Goal: Browse casually

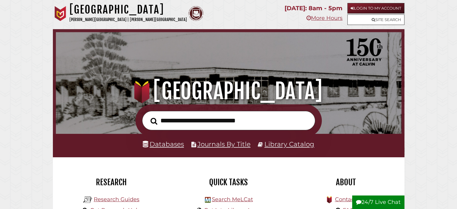
scroll to position [114, 343]
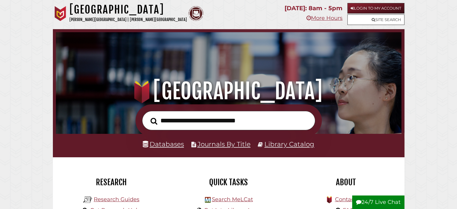
scroll to position [114, 343]
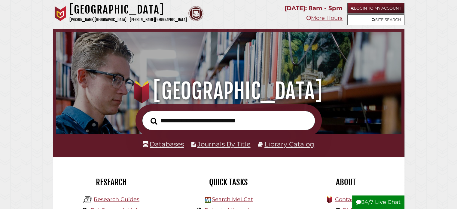
scroll to position [114, 343]
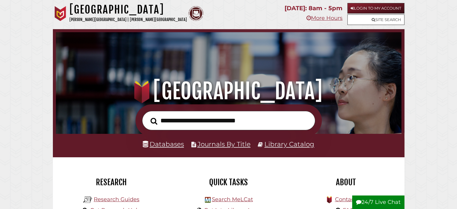
scroll to position [114, 343]
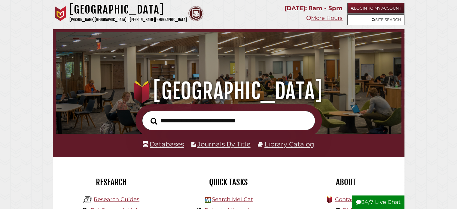
scroll to position [114, 343]
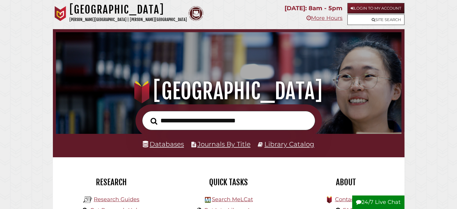
scroll to position [114, 343]
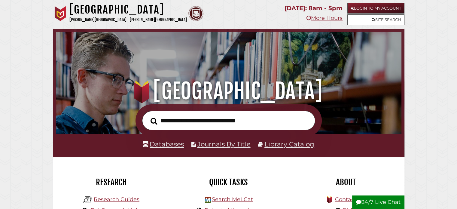
scroll to position [114, 343]
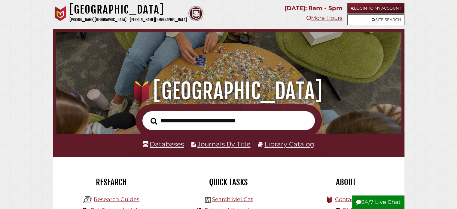
scroll to position [114, 343]
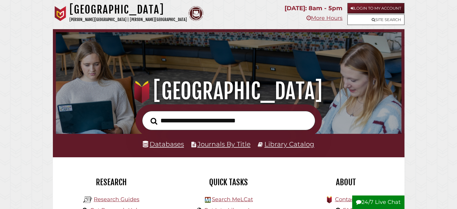
scroll to position [114, 343]
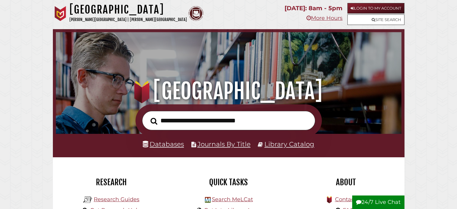
scroll to position [114, 343]
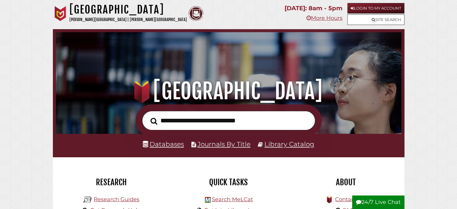
scroll to position [114, 343]
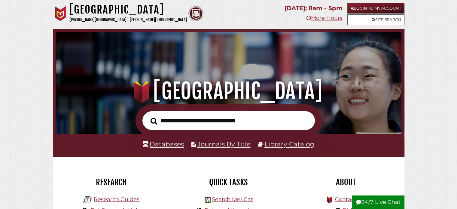
scroll to position [114, 343]
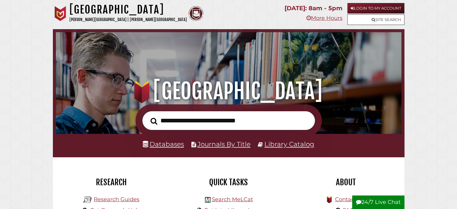
scroll to position [114, 343]
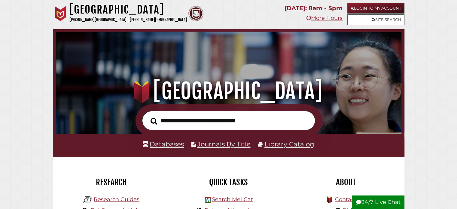
scroll to position [114, 343]
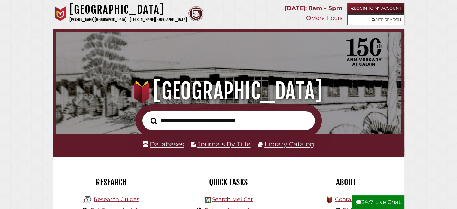
scroll to position [114, 343]
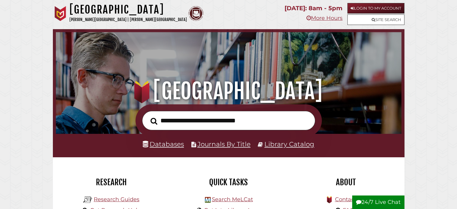
scroll to position [114, 343]
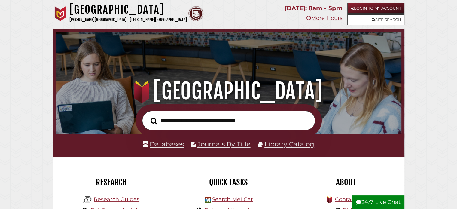
scroll to position [114, 343]
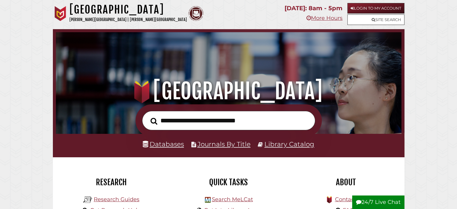
scroll to position [114, 343]
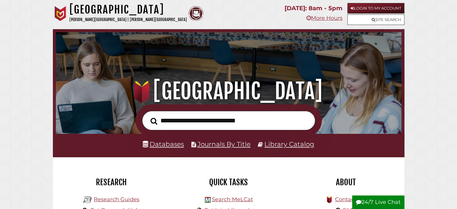
scroll to position [114, 343]
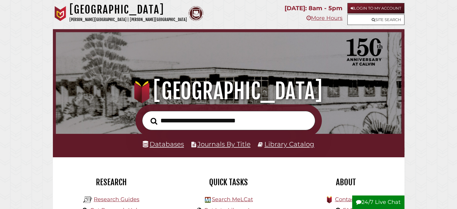
scroll to position [114, 343]
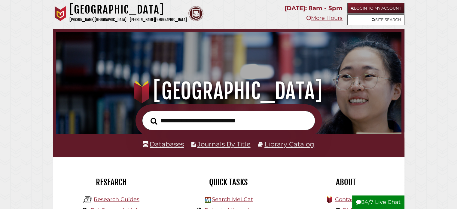
scroll to position [114, 343]
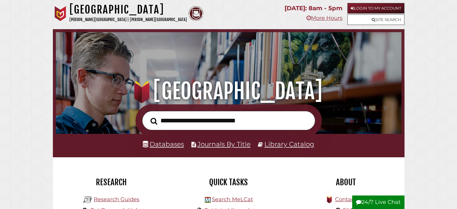
scroll to position [114, 343]
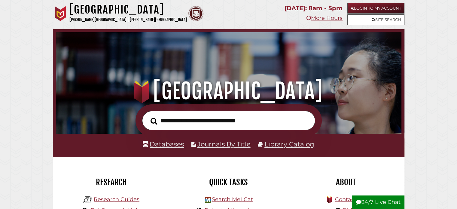
scroll to position [114, 343]
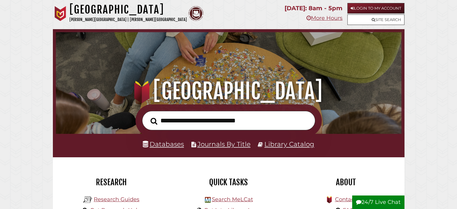
scroll to position [114, 343]
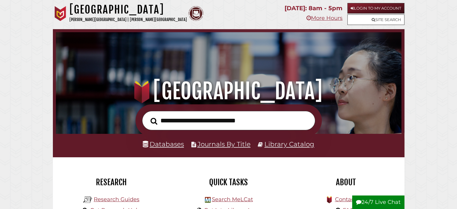
scroll to position [114, 343]
click at [220, 120] on input "text" at bounding box center [228, 121] width 173 height 20
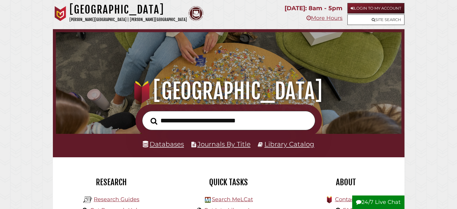
scroll to position [114, 343]
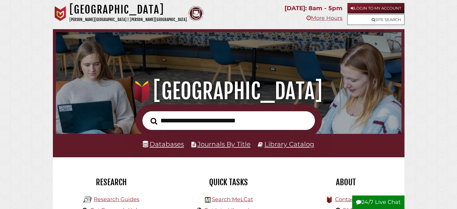
scroll to position [114, 343]
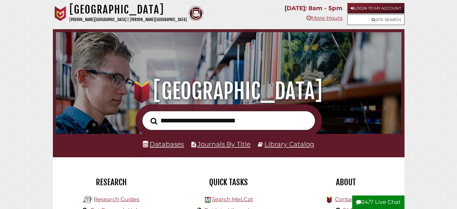
scroll to position [114, 343]
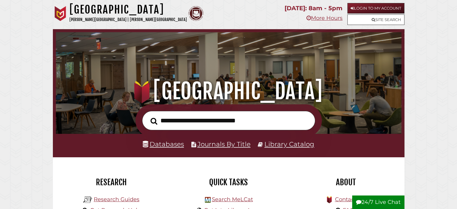
scroll to position [114, 343]
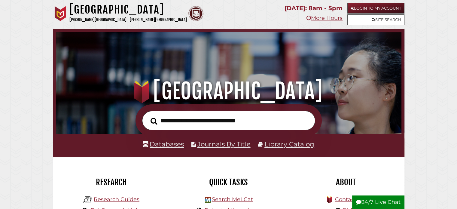
scroll to position [114, 343]
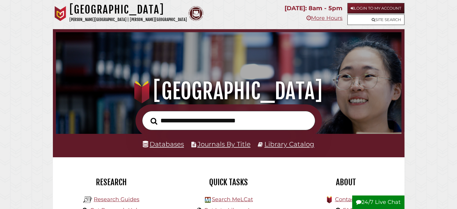
scroll to position [114, 343]
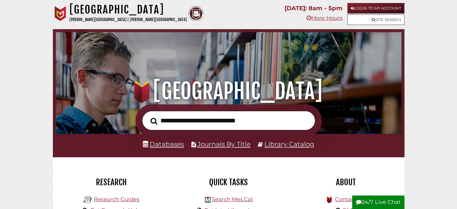
scroll to position [114, 343]
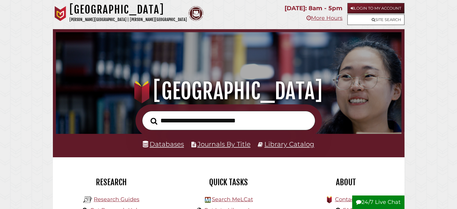
scroll to position [114, 343]
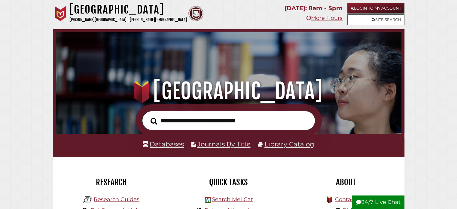
scroll to position [114, 343]
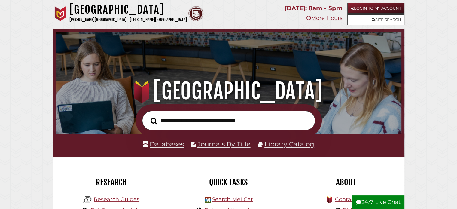
scroll to position [114, 343]
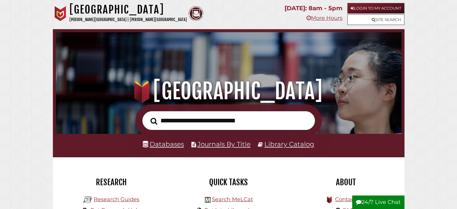
scroll to position [114, 343]
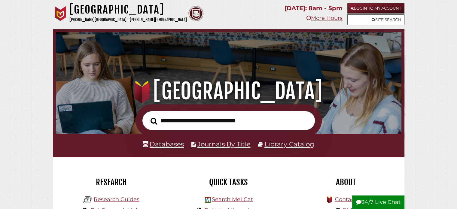
scroll to position [114, 343]
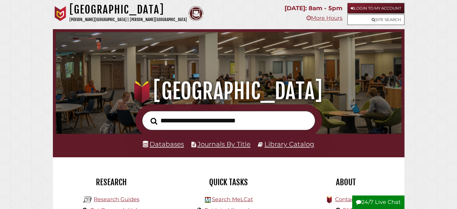
scroll to position [114, 343]
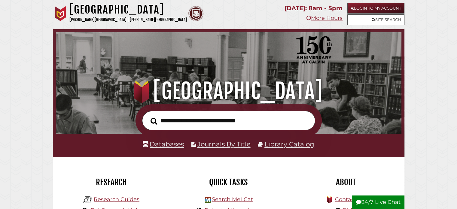
scroll to position [114, 343]
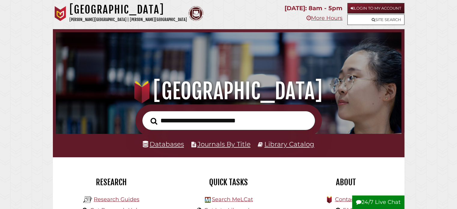
scroll to position [114, 343]
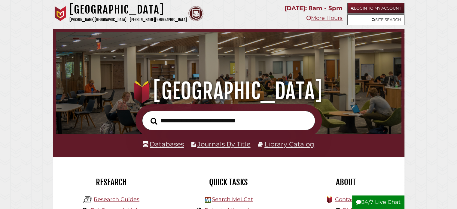
scroll to position [114, 343]
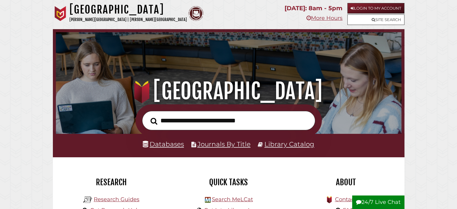
scroll to position [114, 343]
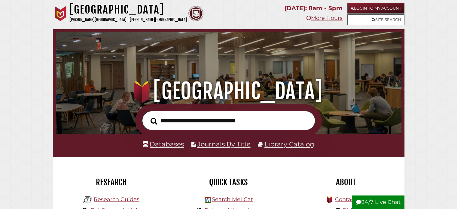
scroll to position [114, 343]
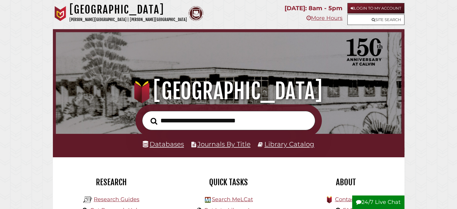
scroll to position [114, 343]
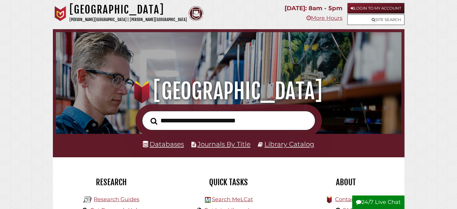
scroll to position [114, 343]
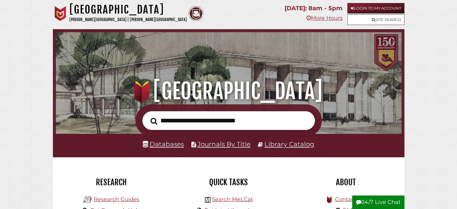
scroll to position [114, 343]
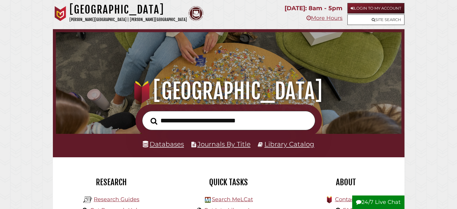
scroll to position [114, 343]
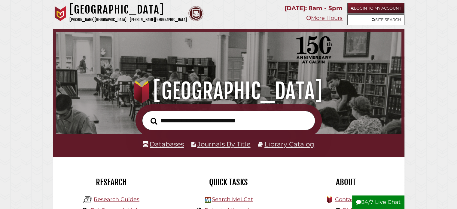
scroll to position [114, 343]
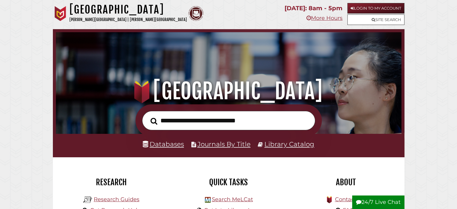
scroll to position [114, 343]
